Goal: Complete application form

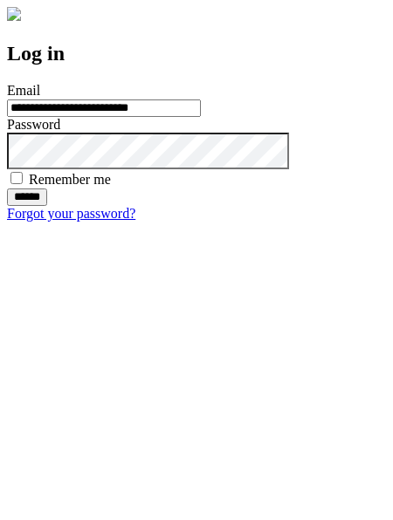
type input "**********"
click at [47, 206] on input "******" at bounding box center [27, 197] width 40 height 17
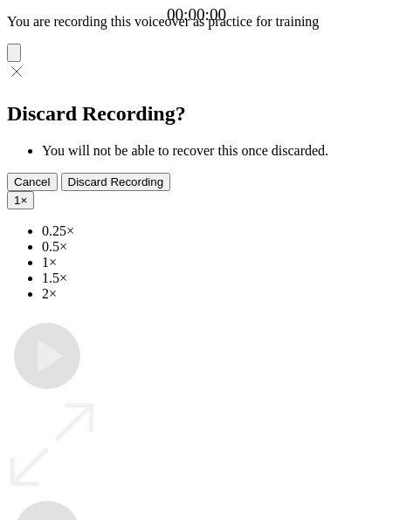
type input "**********"
